Goal: Task Accomplishment & Management: Use online tool/utility

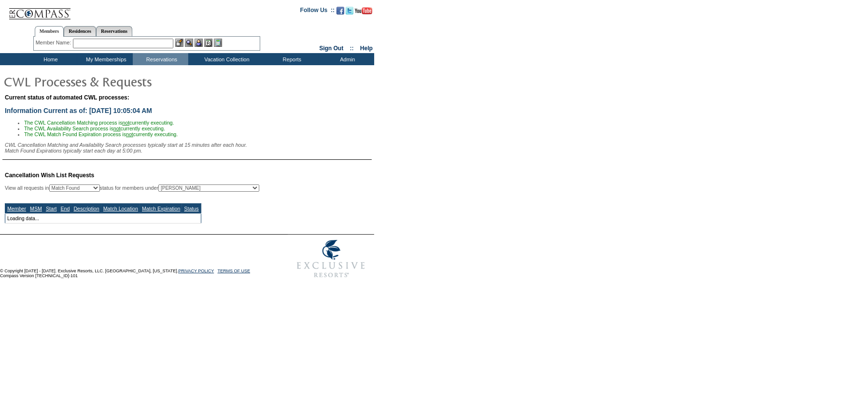
select select "50"
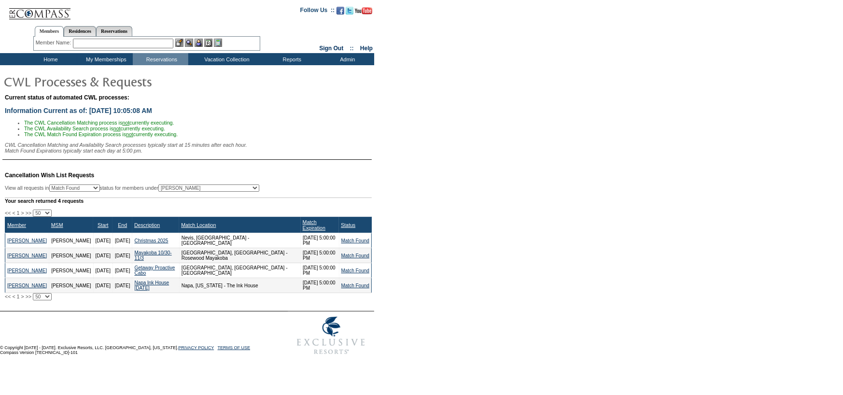
click at [344, 236] on td "Match Found" at bounding box center [355, 240] width 32 height 15
drag, startPoint x: 345, startPoint y: 238, endPoint x: 335, endPoint y: 236, distance: 10.8
click at [345, 238] on link "Match Found" at bounding box center [355, 240] width 28 height 5
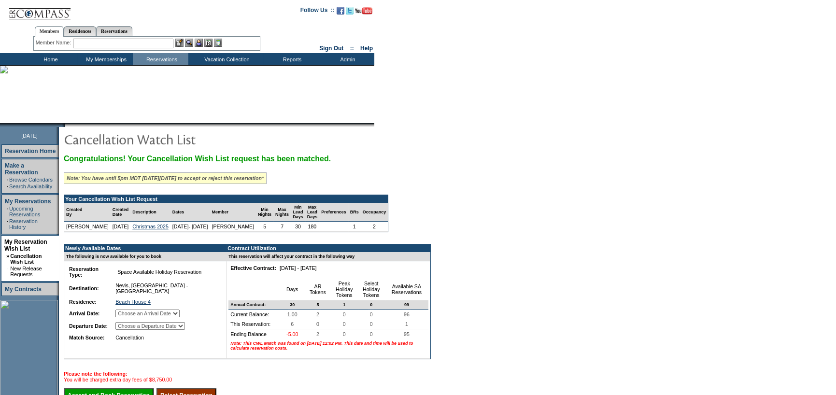
click at [162, 317] on select "Choose an Arrival Date Sunday, December 21, 2025 Monday, December 22, 2025 Tues…" at bounding box center [147, 313] width 64 height 8
drag, startPoint x: 497, startPoint y: 208, endPoint x: 468, endPoint y: 217, distance: 30.4
click at [497, 208] on form "Follow Us ::" at bounding box center [418, 261] width 836 height 522
click at [171, 330] on select "Choose a Departure Date Monday, December 22, 2025 Tuesday, December 23, 2025 We…" at bounding box center [150, 326] width 70 height 8
drag, startPoint x: 574, startPoint y: 294, endPoint x: 555, endPoint y: 288, distance: 19.1
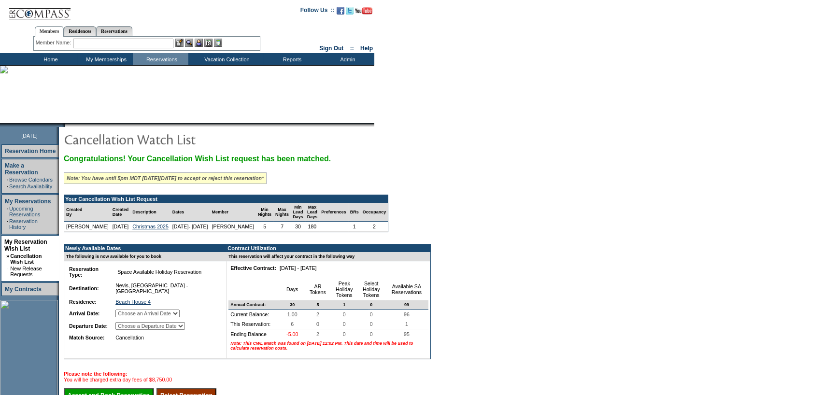
click at [574, 294] on form "Follow Us ::" at bounding box center [418, 261] width 836 height 522
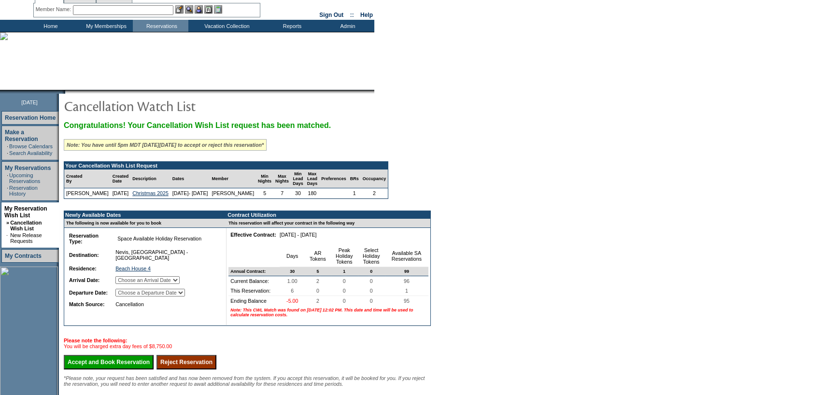
scroll to position [97, 0]
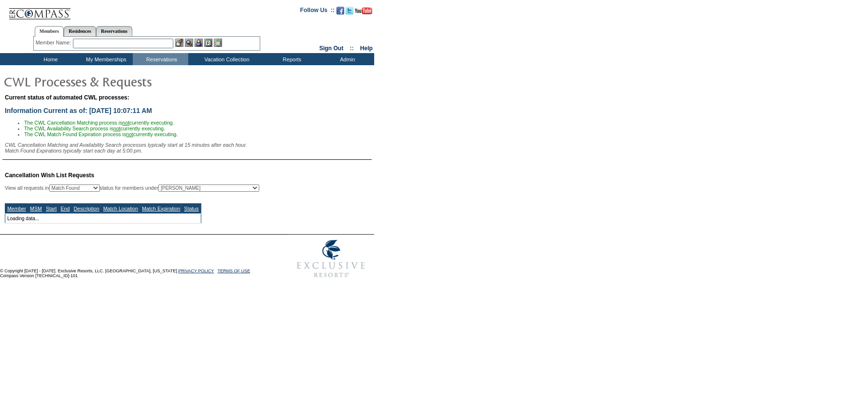
select select "50"
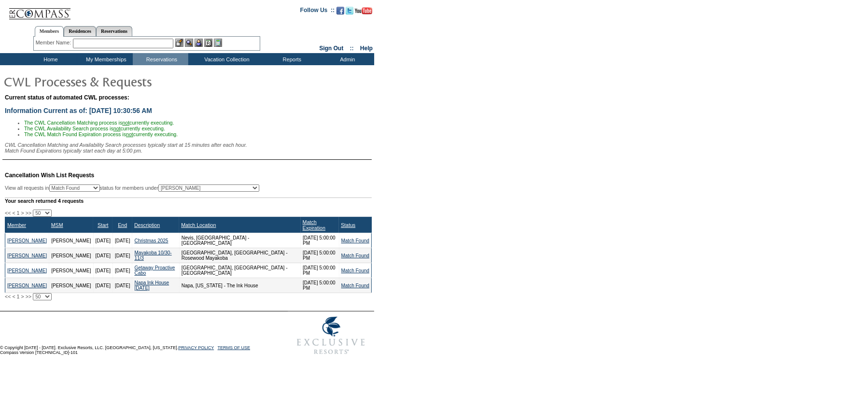
click at [98, 45] on input "text" at bounding box center [123, 44] width 100 height 10
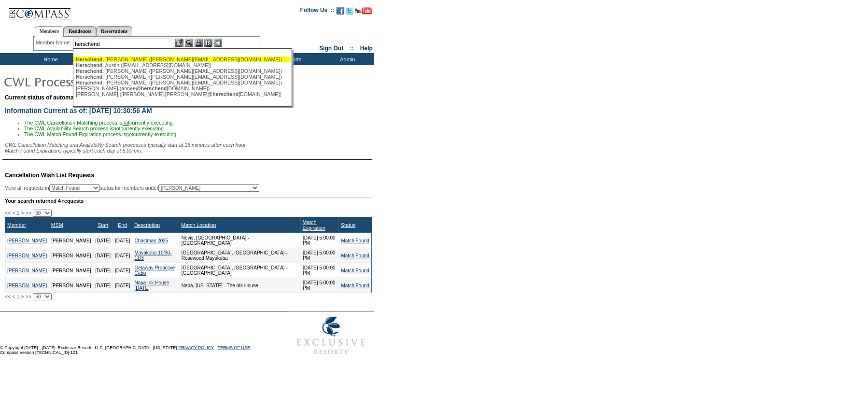
drag, startPoint x: 108, startPoint y: 57, endPoint x: 116, endPoint y: 57, distance: 8.2
click at [102, 57] on span "Herschend" at bounding box center [89, 59] width 27 height 6
type input "[PERSON_NAME] ([PERSON_NAME][EMAIL_ADDRESS][DOMAIN_NAME])"
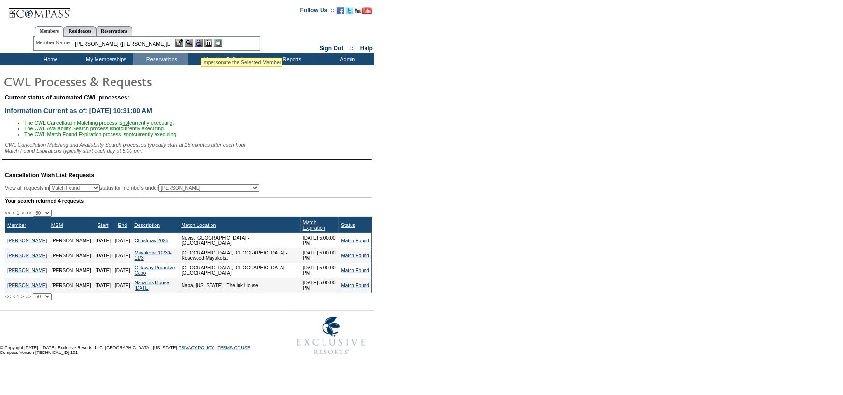
click at [202, 42] on img at bounding box center [199, 43] width 8 height 8
click at [189, 44] on img at bounding box center [189, 43] width 8 height 8
